Goal: Task Accomplishment & Management: Use online tool/utility

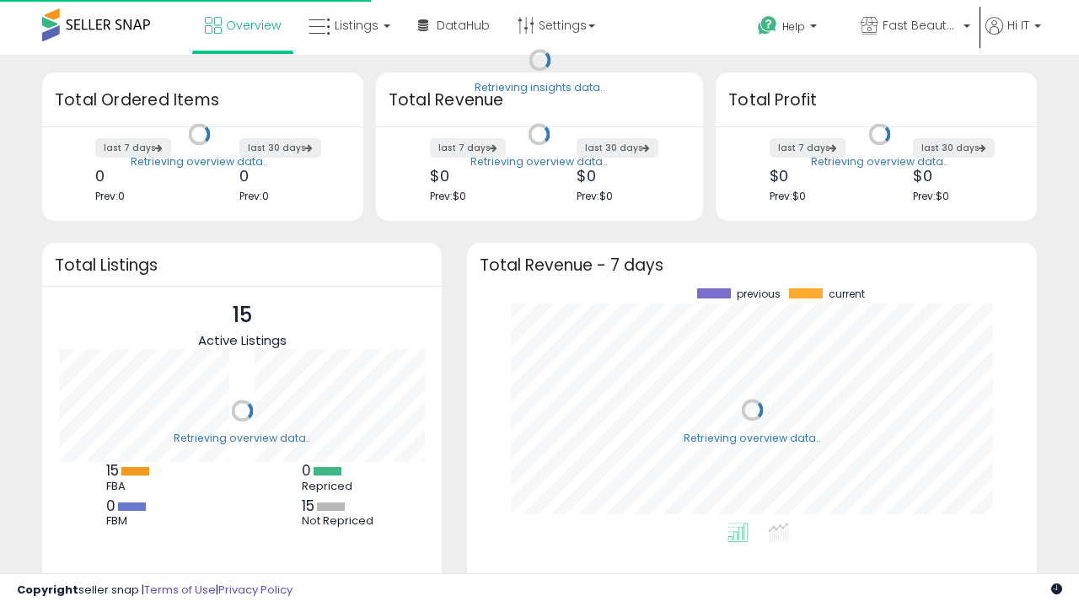
scroll to position [234, 536]
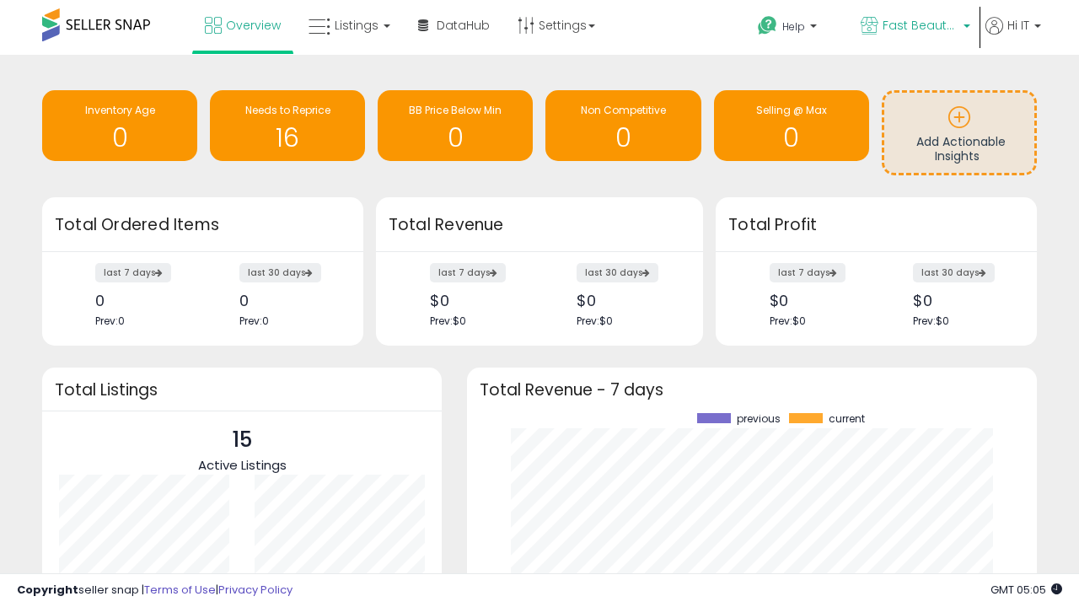
click at [914, 27] on span "Fast Beauty ([GEOGRAPHIC_DATA])" at bounding box center [921, 25] width 76 height 17
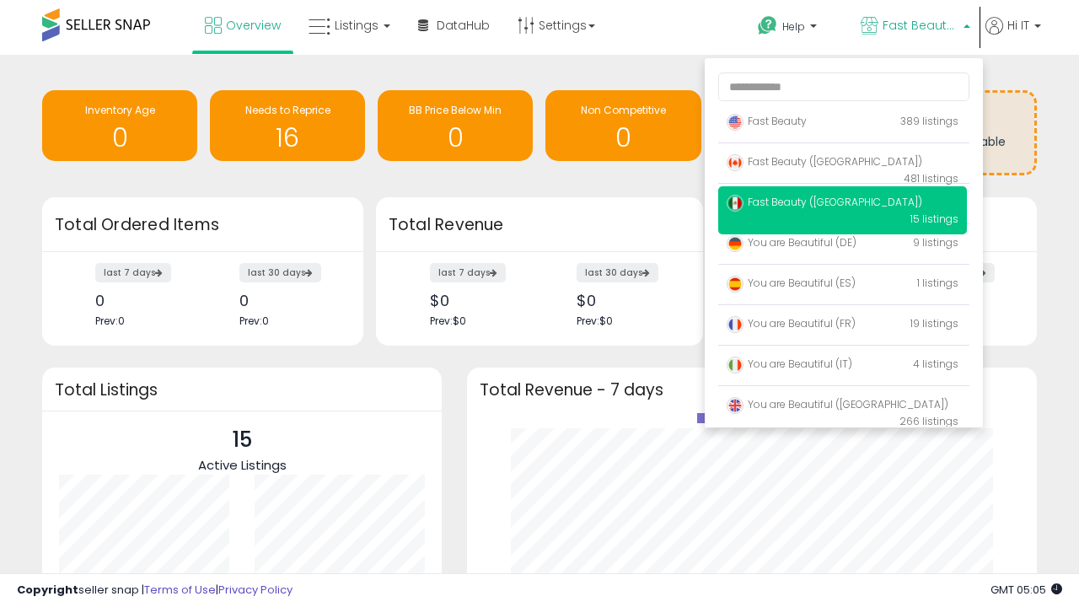
click at [842, 164] on span "Fast Beauty ([GEOGRAPHIC_DATA])" at bounding box center [825, 161] width 196 height 14
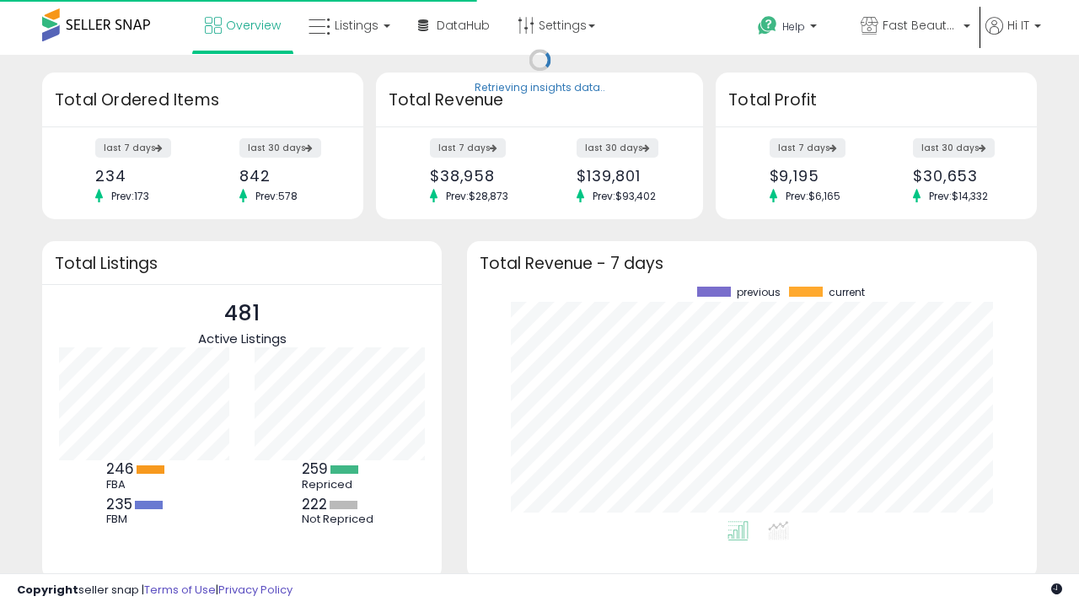
scroll to position [234, 536]
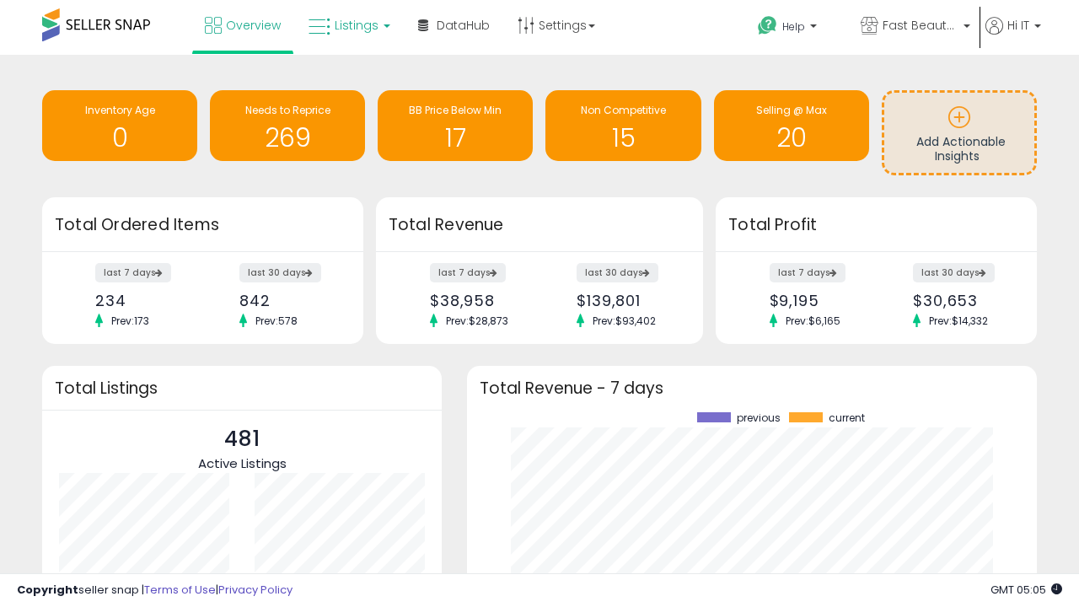
click at [347, 25] on span "Listings" at bounding box center [357, 25] width 44 height 17
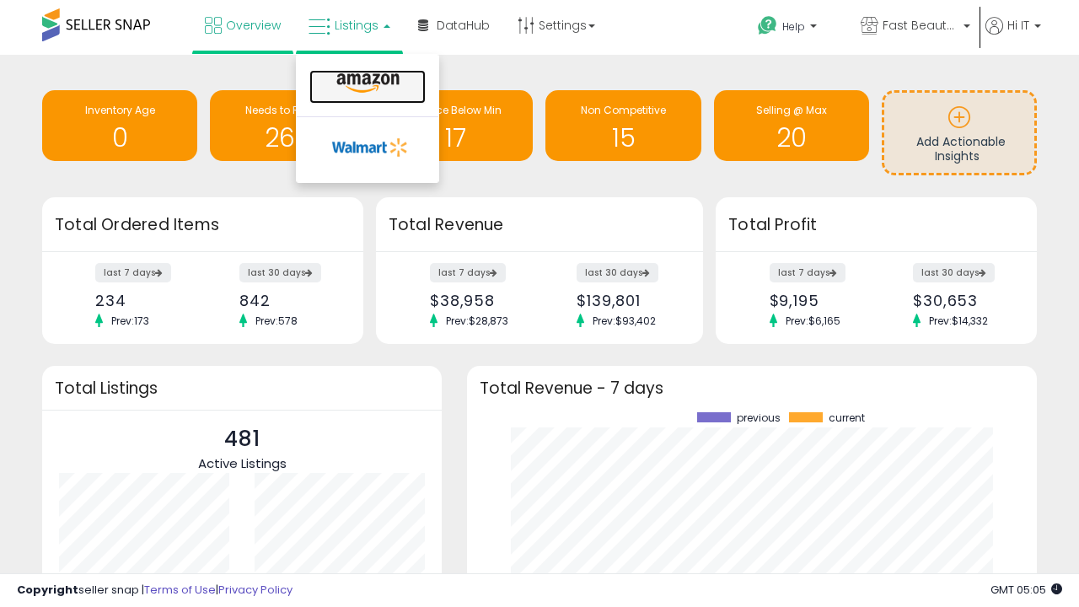
click at [366, 83] on icon at bounding box center [367, 83] width 73 height 22
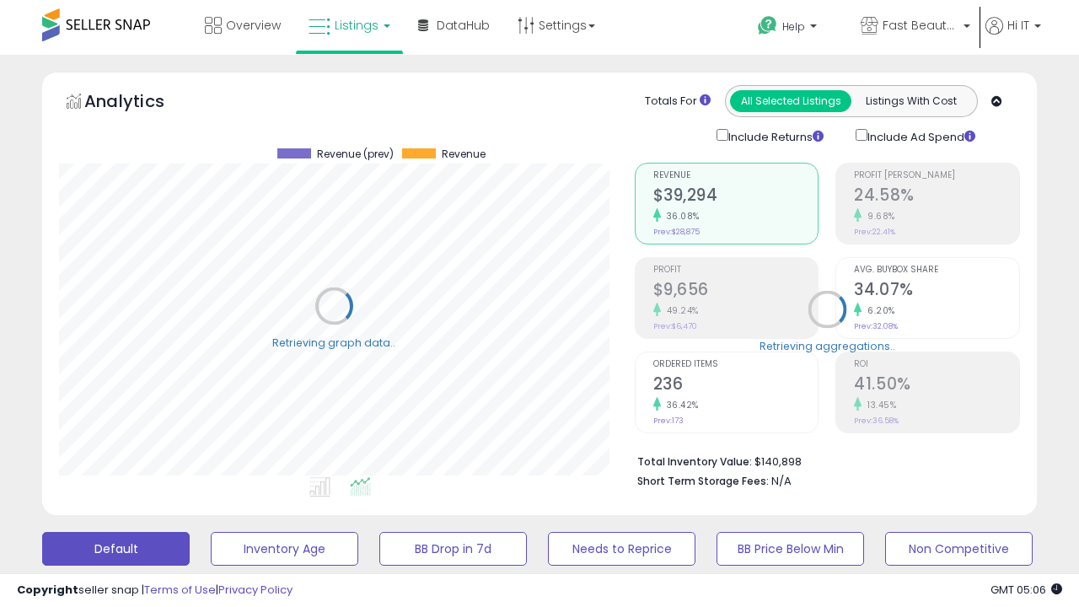
scroll to position [346, 575]
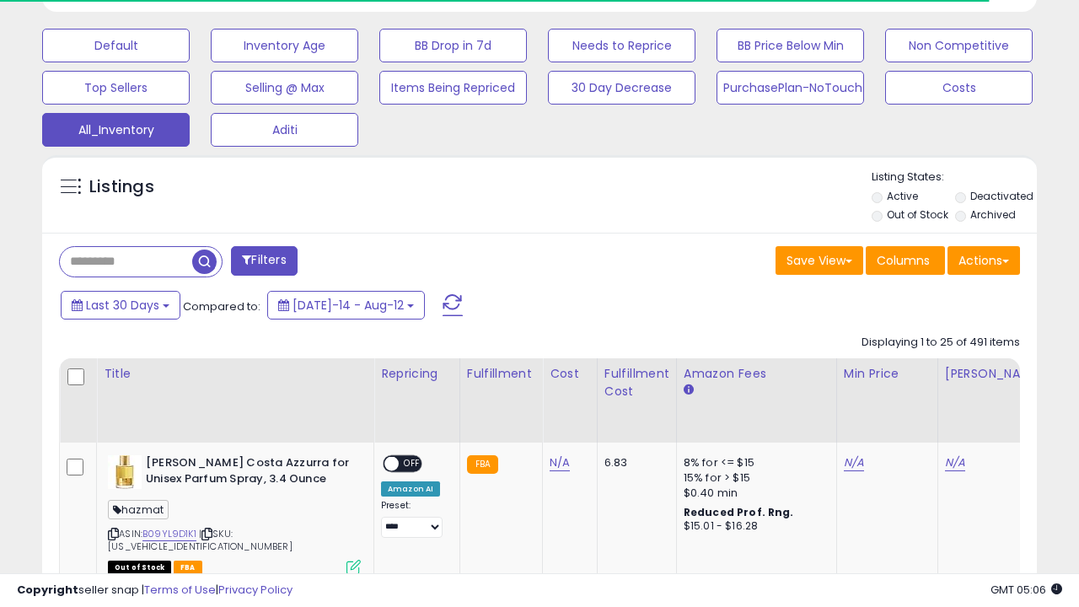
scroll to position [346, 575]
click at [107, 297] on span "Last 30 Days" at bounding box center [122, 305] width 73 height 17
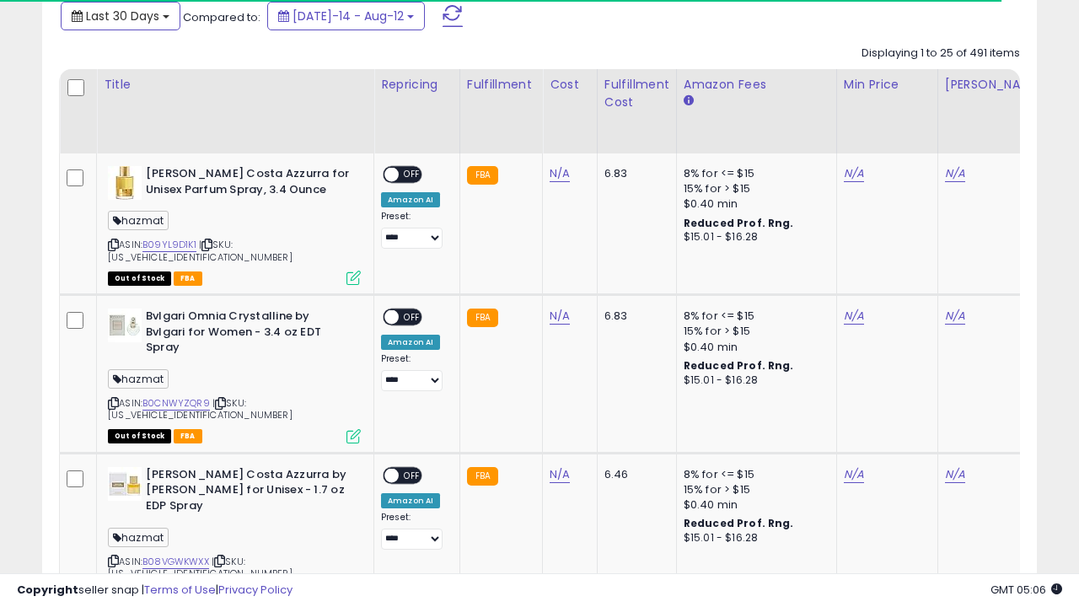
scroll to position [0, 13]
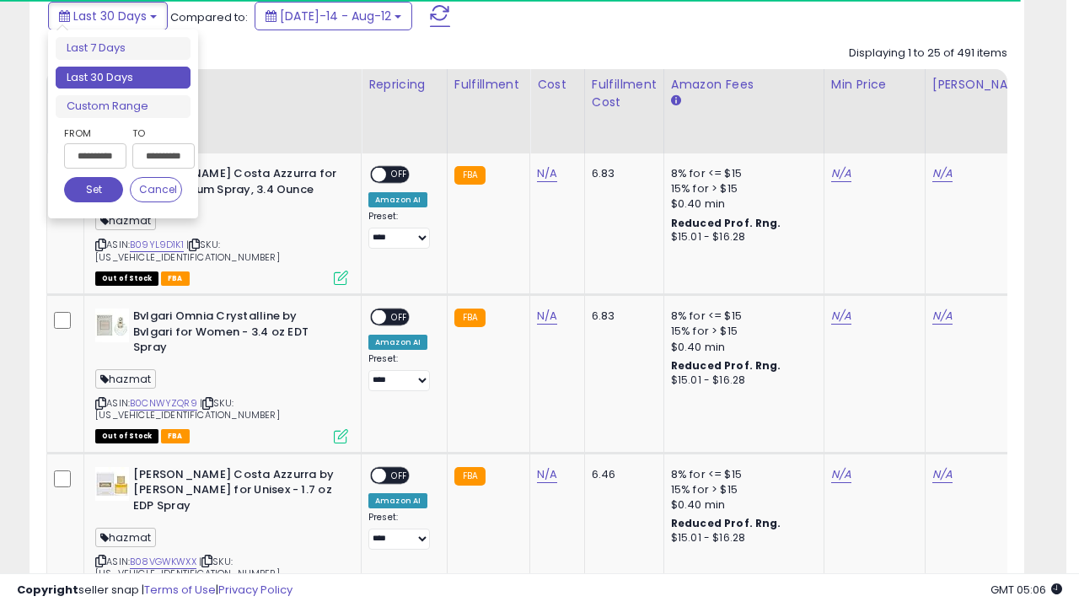
click at [123, 78] on li "Last 30 Days" at bounding box center [123, 78] width 135 height 23
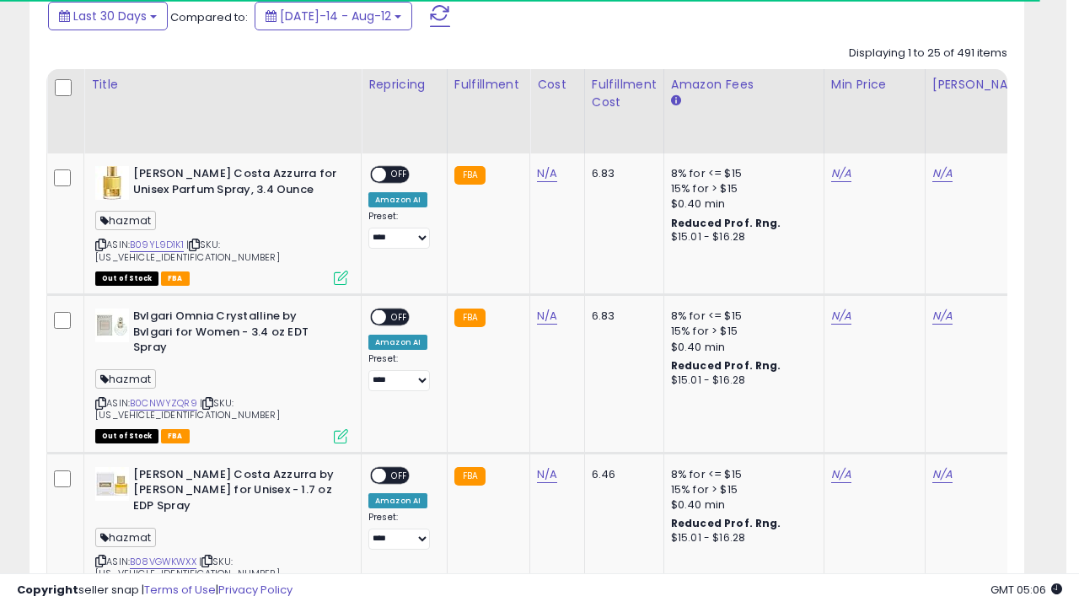
scroll to position [459, 0]
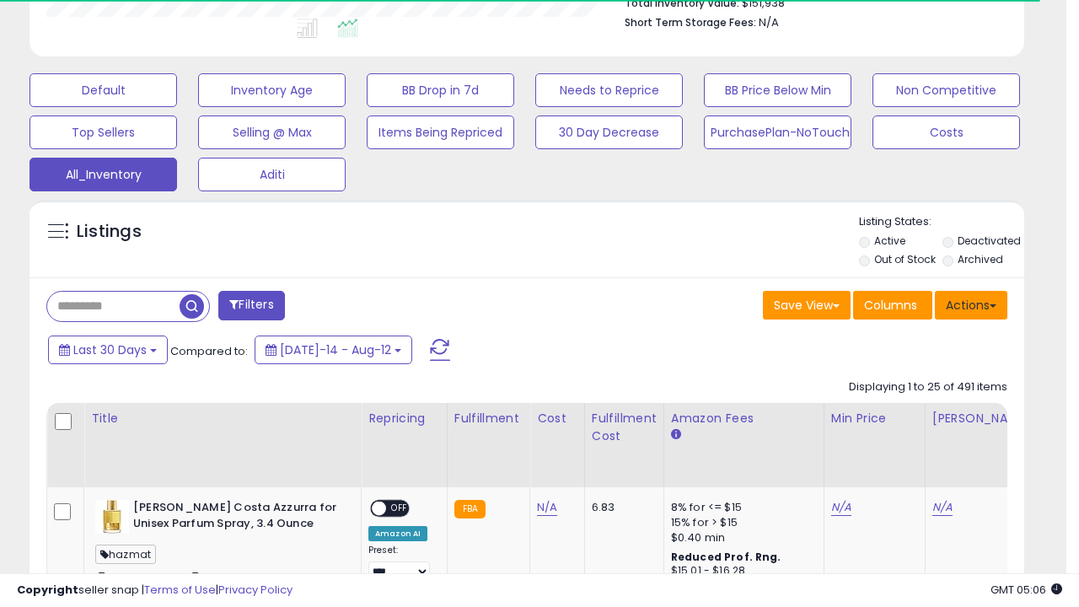
click at [971, 303] on button "Actions" at bounding box center [971, 305] width 72 height 29
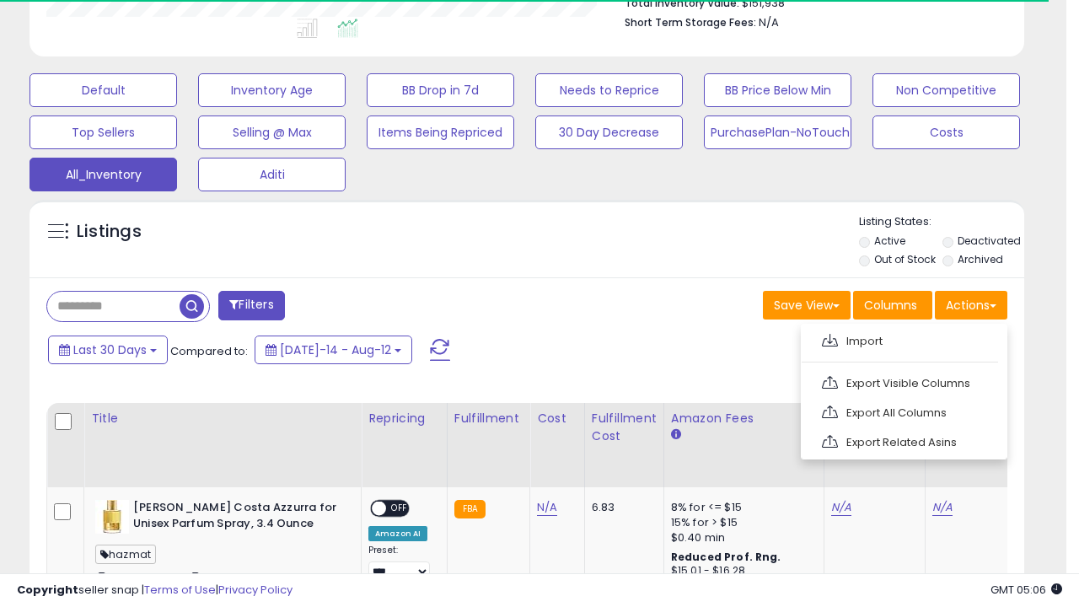
click at [902, 411] on link "Export All Columns" at bounding box center [902, 413] width 185 height 26
